Goal: Information Seeking & Learning: Compare options

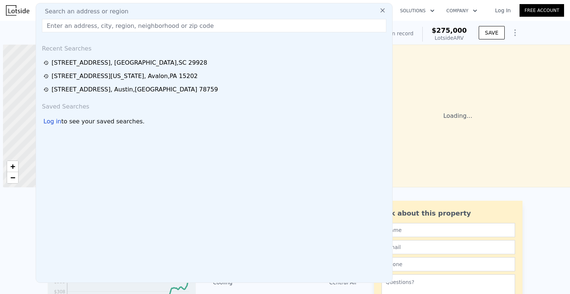
scroll to position [0, 3]
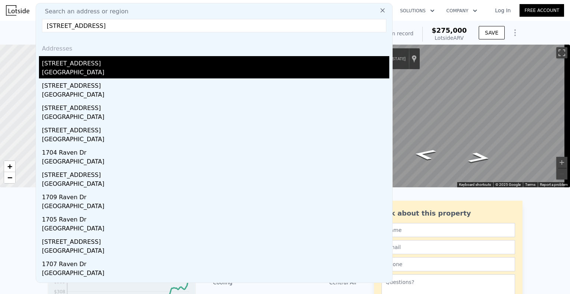
type input "[STREET_ADDRESS]"
click at [107, 72] on div "[GEOGRAPHIC_DATA]" at bounding box center [215, 73] width 347 height 10
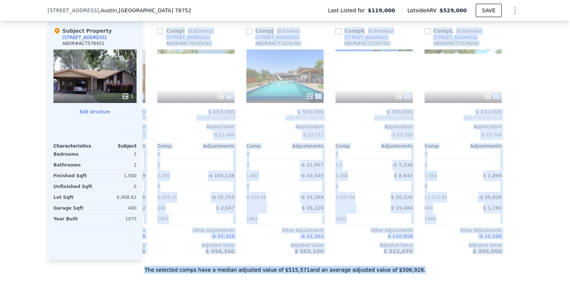
scroll to position [737, 0]
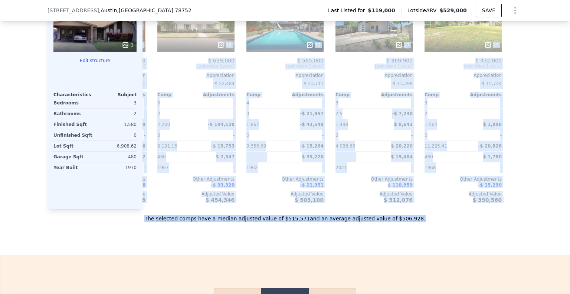
drag, startPoint x: 144, startPoint y: 58, endPoint x: 464, endPoint y: 224, distance: 360.8
click at [520, 222] on div "We found 12 sales that match your search Listings provided by Austin Board of R…" at bounding box center [285, 9] width 570 height 426
copy div "Lore I ( 8.14 dolor) 2663 Sitam Co ADIP # ELI5017514 06 $ 427,974 Sedd Eiusm Te…"
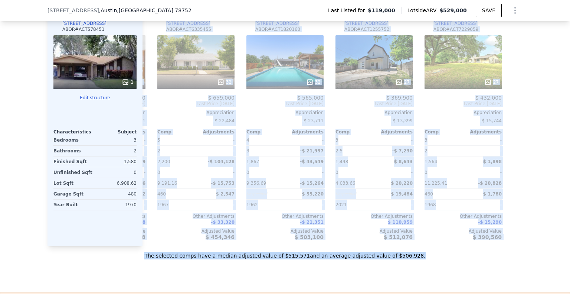
scroll to position [366, 0]
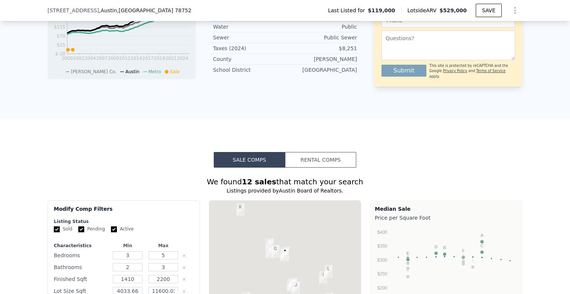
click at [316, 167] on button "Rental Comps" at bounding box center [320, 160] width 71 height 16
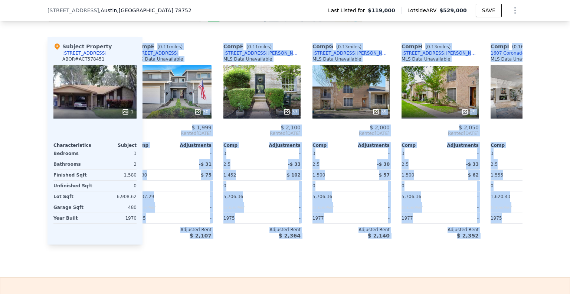
scroll to position [0, 529]
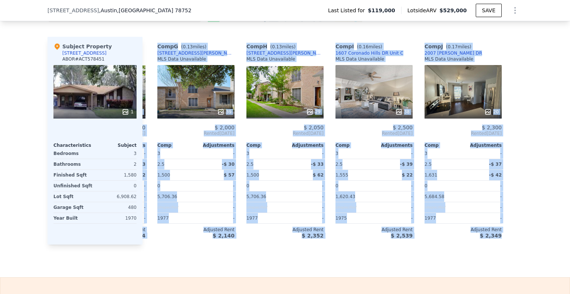
drag, startPoint x: 144, startPoint y: 53, endPoint x: 542, endPoint y: 254, distance: 445.4
click at [543, 256] on div "Sale Comps Rental Comps We found 10 rentals that match your search Listings pro…" at bounding box center [285, 49] width 570 height 455
copy div "Comp A ( 0.08 miles) [STREET_ADDRESS] MLS Data Unavailable 29 $ 1,900 Rented [D…"
